Goal: Transaction & Acquisition: Purchase product/service

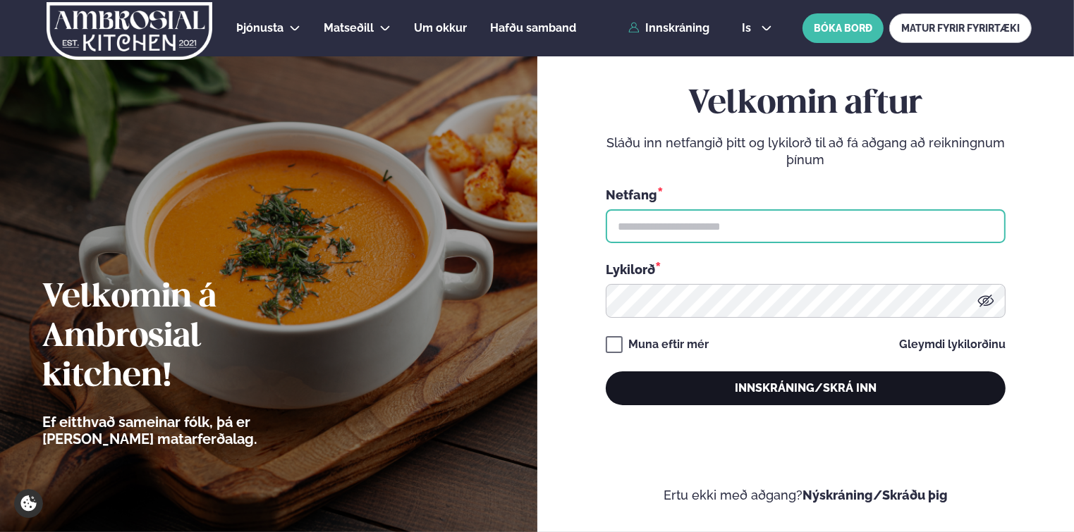
type input "**********"
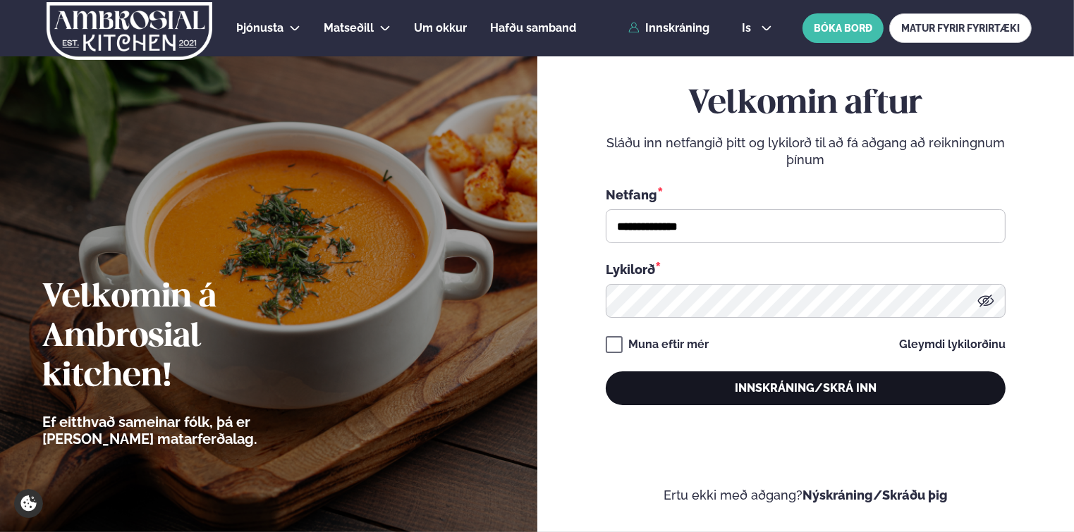
click at [666, 398] on button "Innskráning/Skrá inn" at bounding box center [806, 389] width 400 height 34
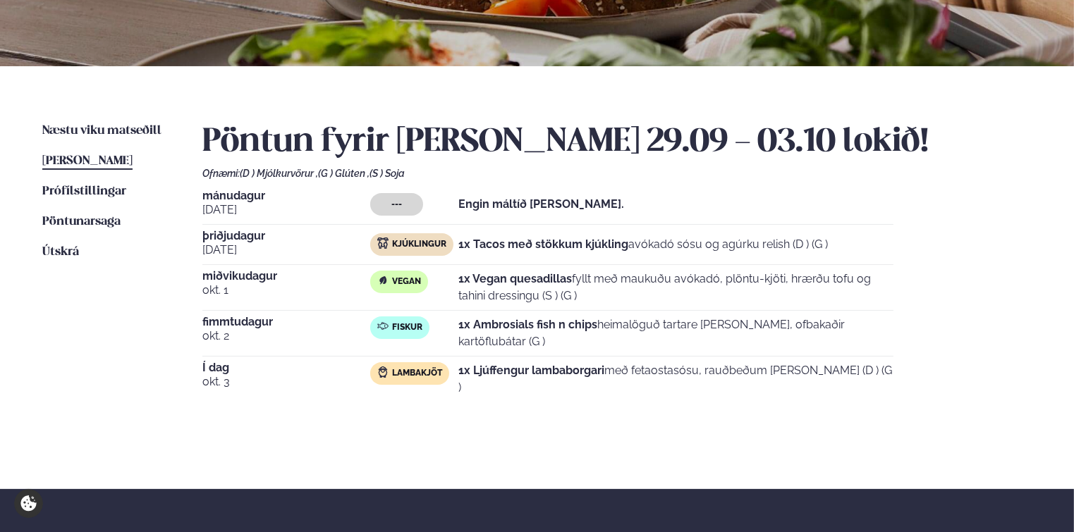
scroll to position [212, 0]
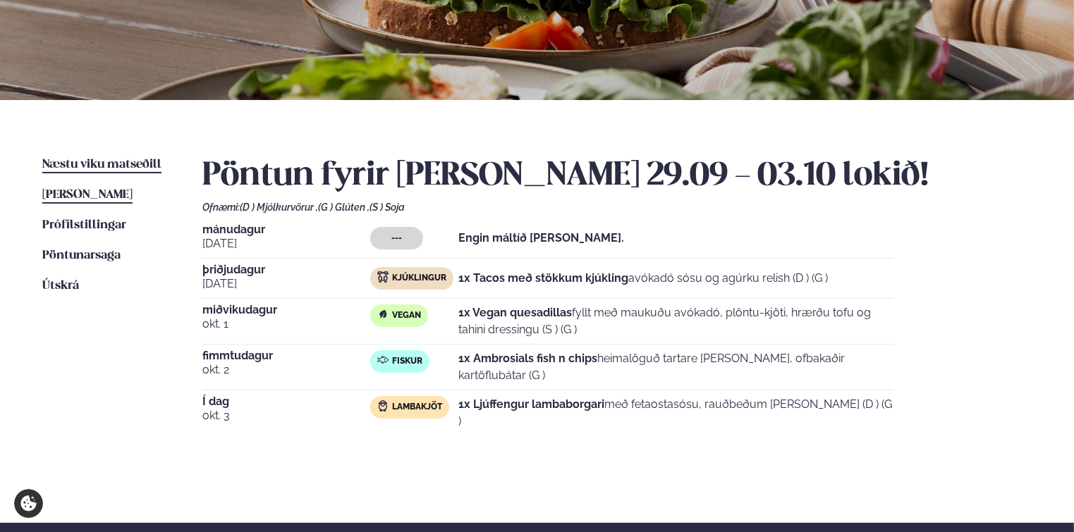
click at [93, 164] on span "Næstu viku matseðill" at bounding box center [101, 165] width 119 height 12
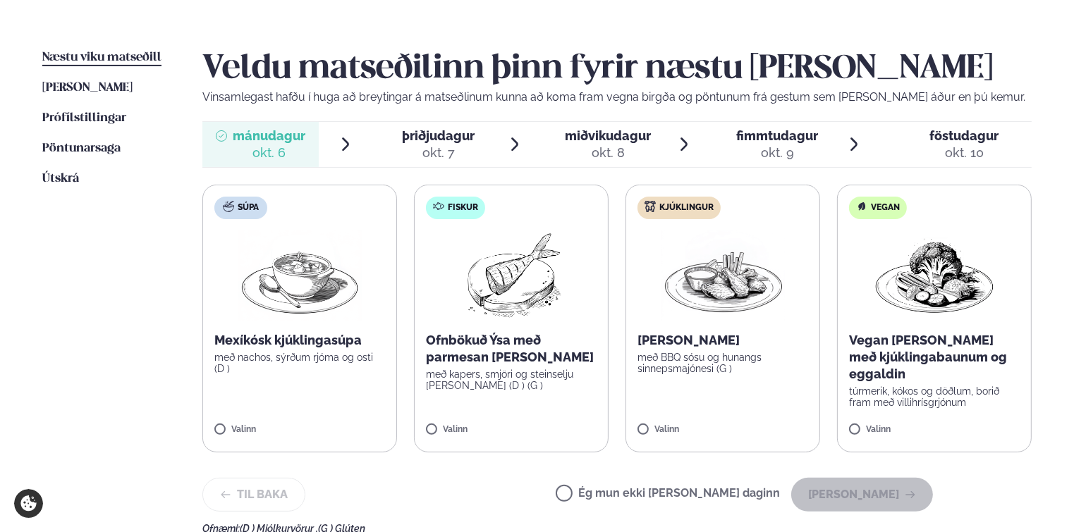
scroll to position [353, 0]
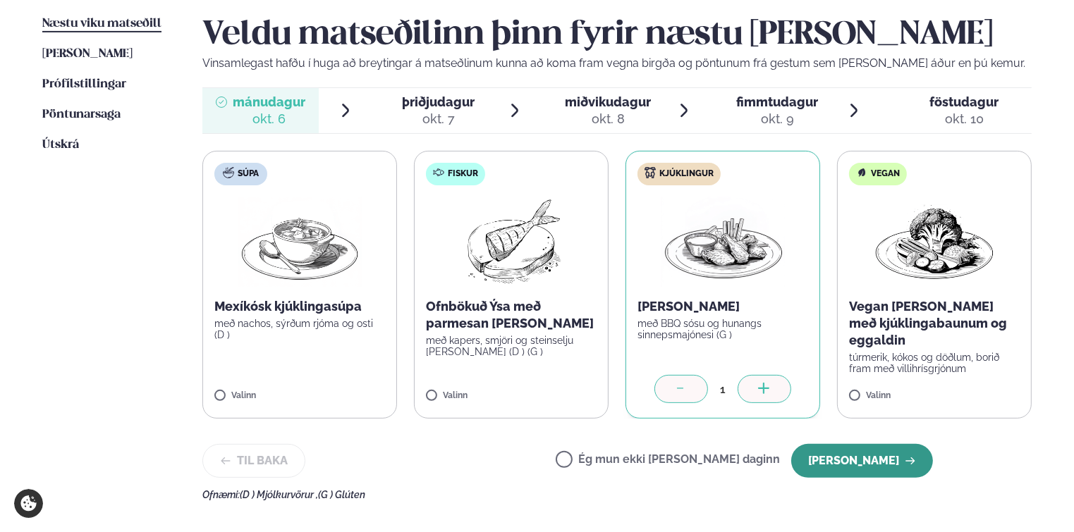
click at [843, 454] on button "[PERSON_NAME]" at bounding box center [862, 461] width 142 height 34
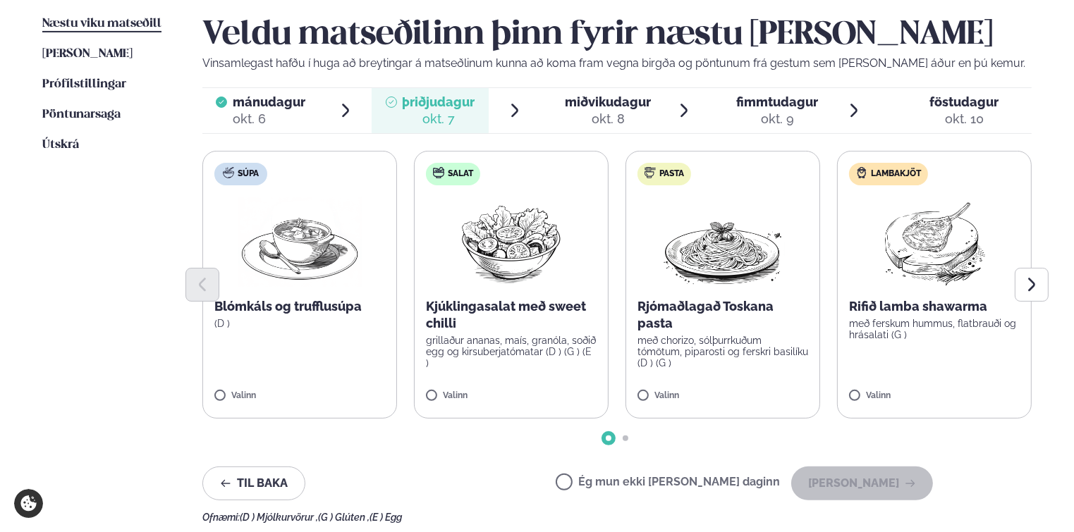
click at [898, 314] on p "Rifið lamba shawarma" at bounding box center [934, 306] width 171 height 17
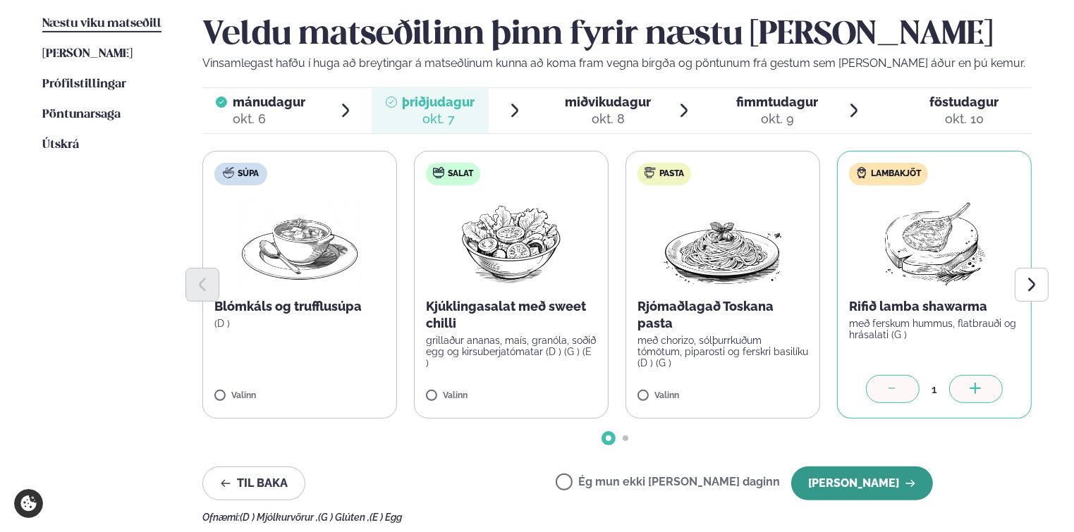
click at [875, 490] on button "[PERSON_NAME]" at bounding box center [862, 484] width 142 height 34
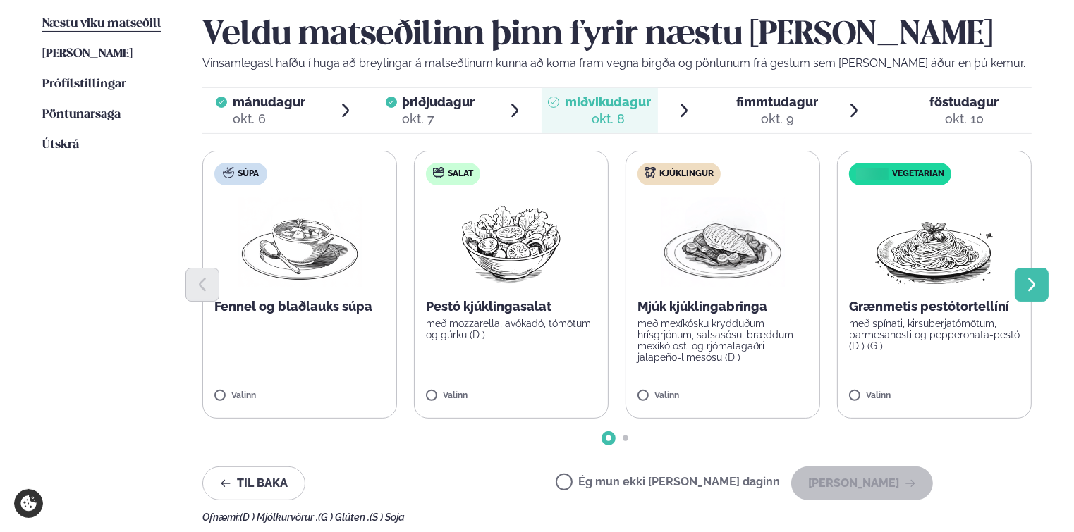
click at [1041, 286] on button "Next slide" at bounding box center [1032, 285] width 34 height 34
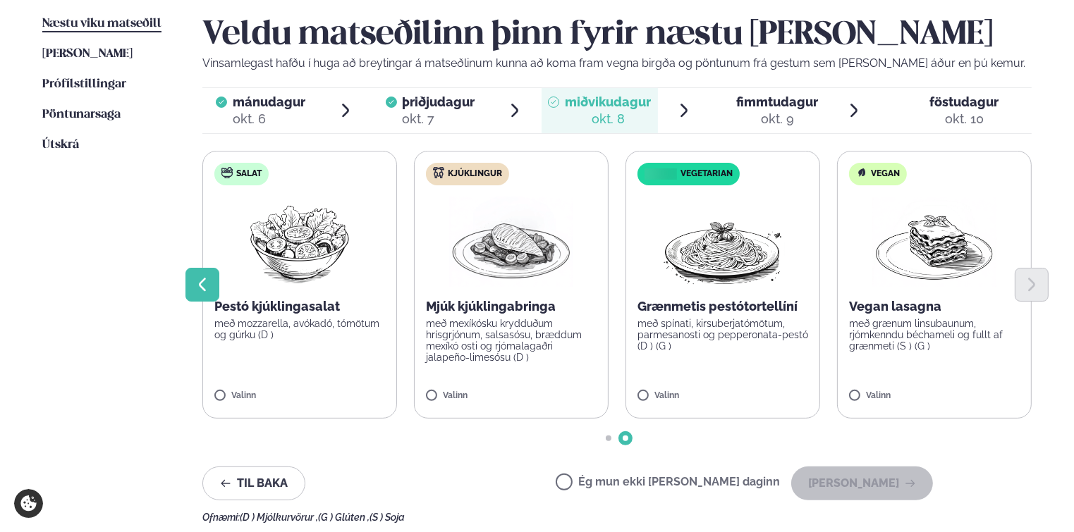
click at [195, 286] on icon "Previous slide" at bounding box center [202, 284] width 17 height 17
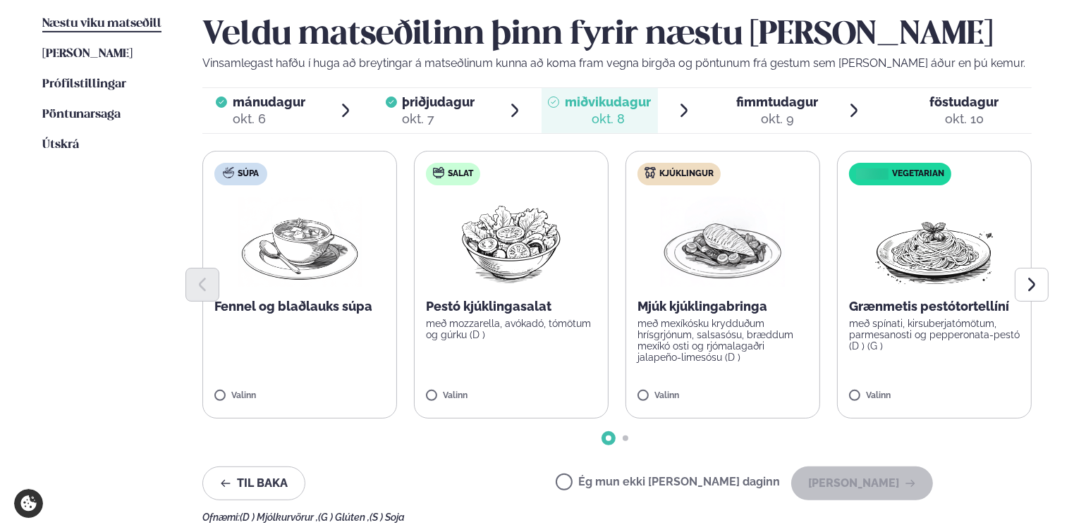
click at [747, 107] on span "fimmtudagur" at bounding box center [778, 101] width 82 height 15
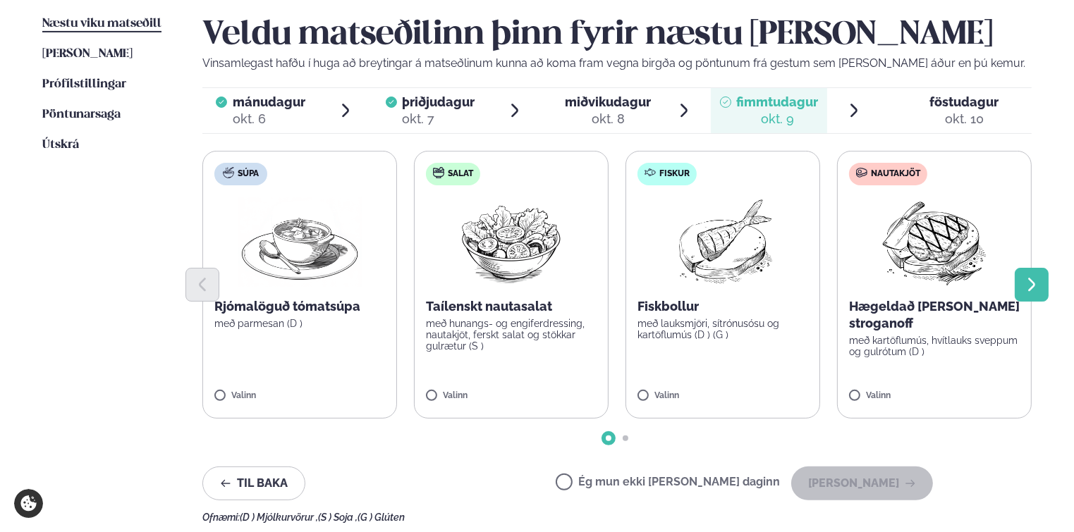
click at [1024, 281] on icon "Next slide" at bounding box center [1031, 284] width 17 height 17
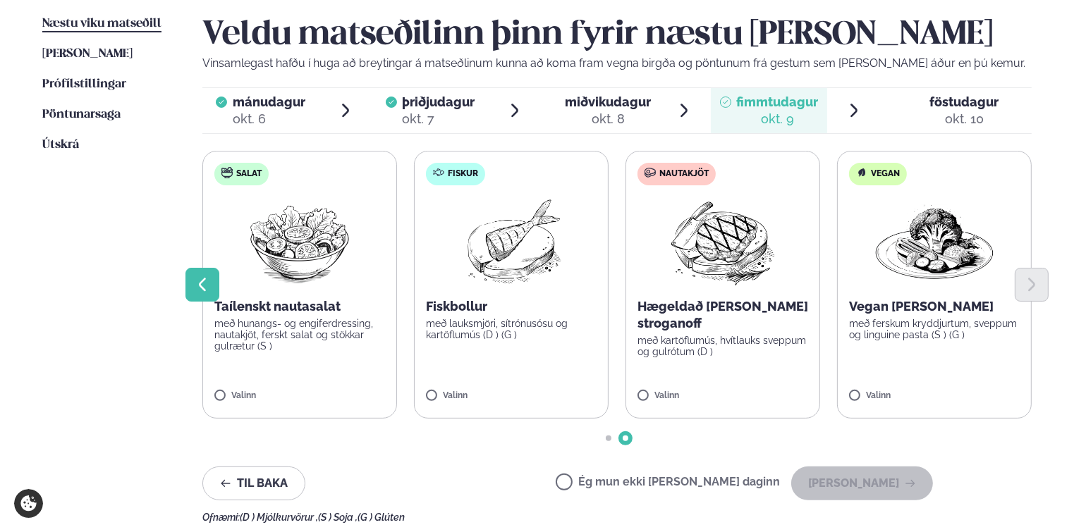
click at [201, 285] on icon "Previous slide" at bounding box center [202, 284] width 17 height 17
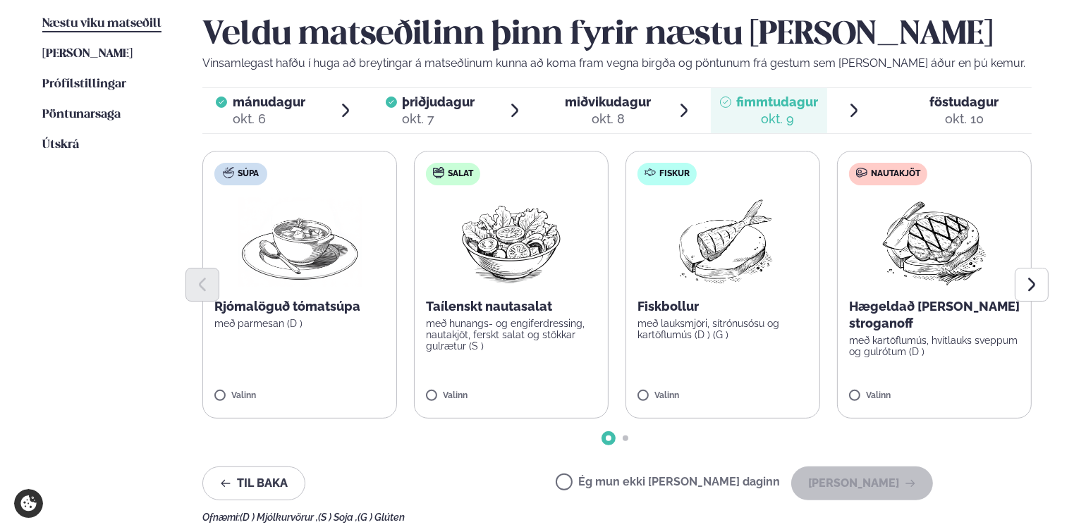
click at [678, 249] on img at bounding box center [723, 242] width 125 height 90
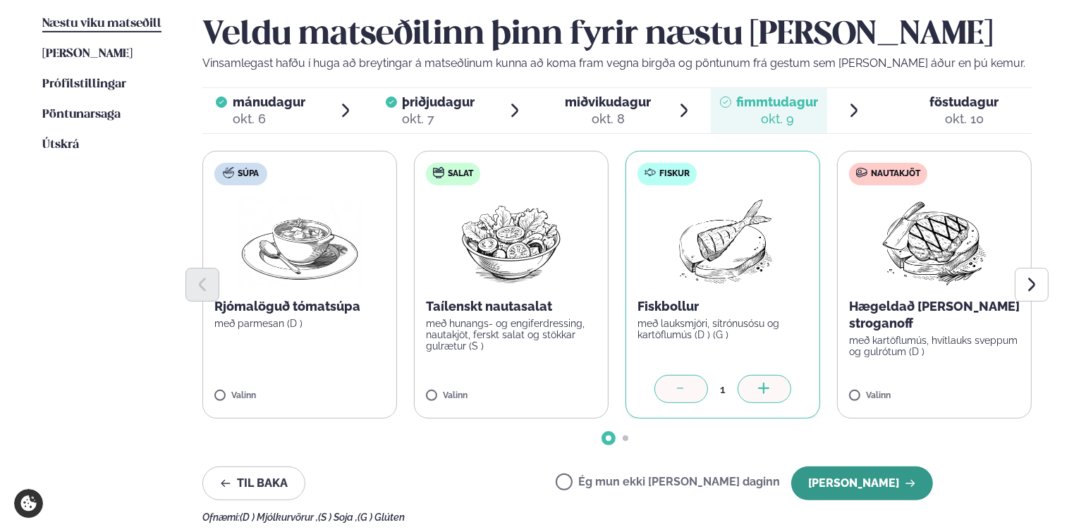
click at [872, 484] on button "[PERSON_NAME]" at bounding box center [862, 484] width 142 height 34
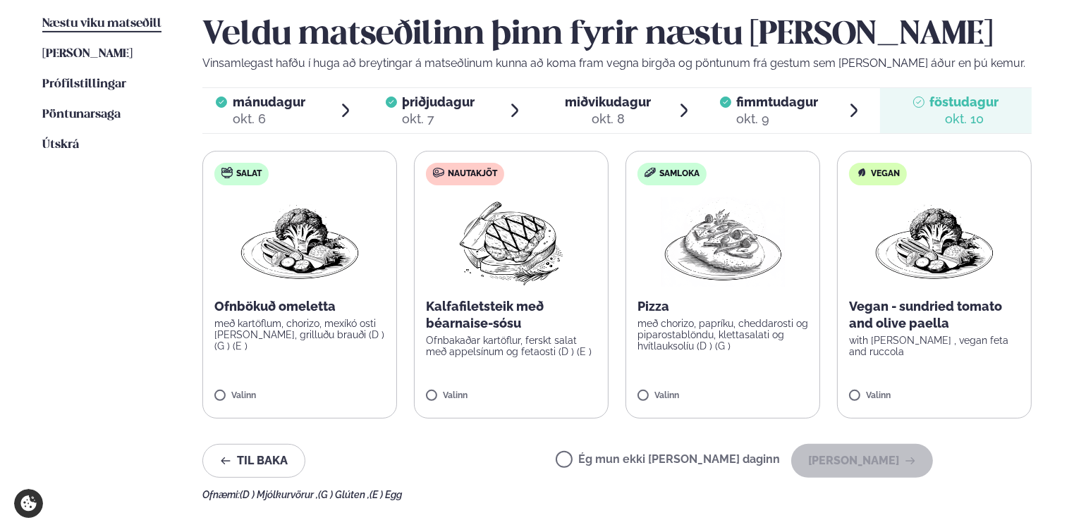
click at [524, 288] on label "Nautakjöt Kalfafiletsteik með béarnaise-sósu Ofnbakaðar kartöflur, ferskt salat…" at bounding box center [511, 285] width 195 height 268
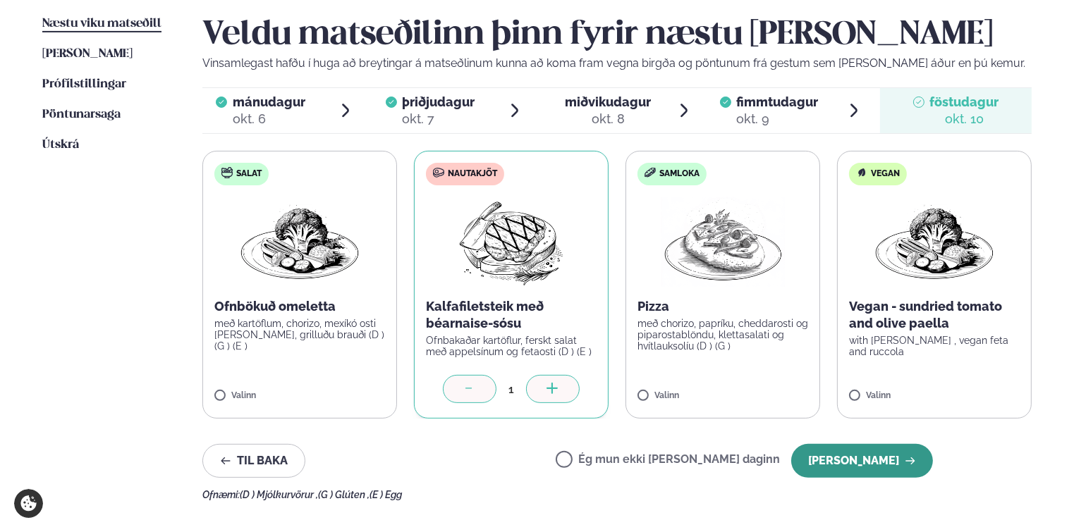
click at [860, 455] on button "[PERSON_NAME]" at bounding box center [862, 461] width 142 height 34
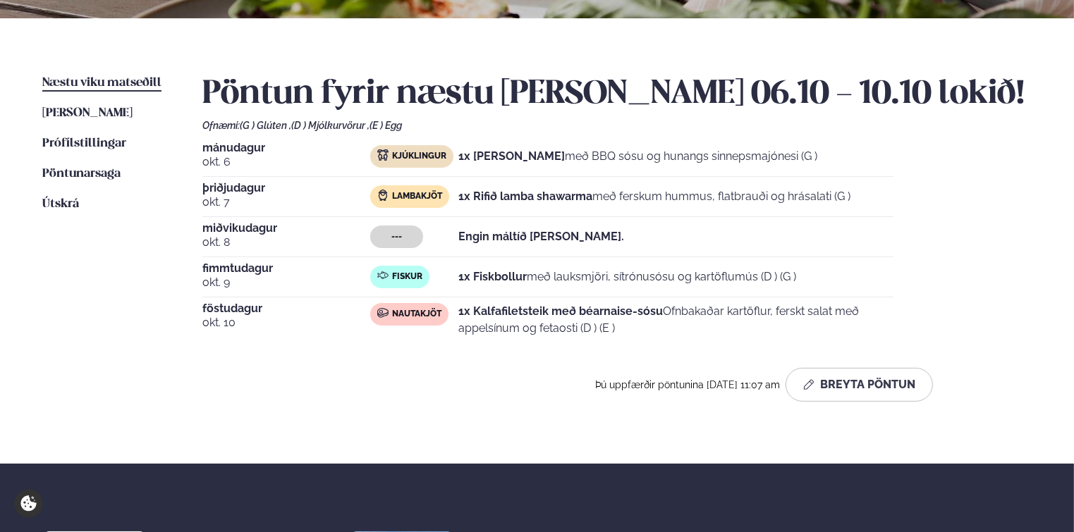
scroll to position [141, 0]
